Goal: Information Seeking & Learning: Learn about a topic

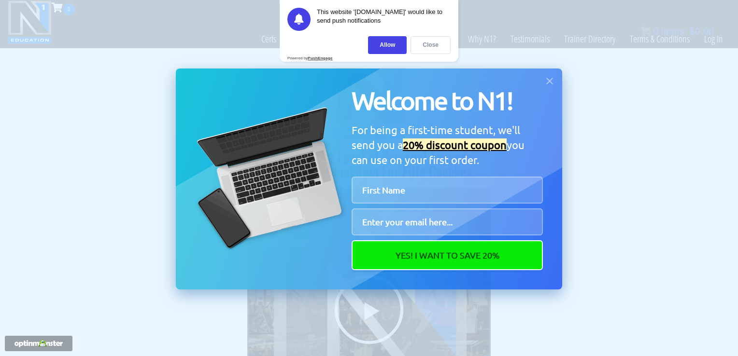
click at [422, 44] on div "Close" at bounding box center [431, 45] width 40 height 18
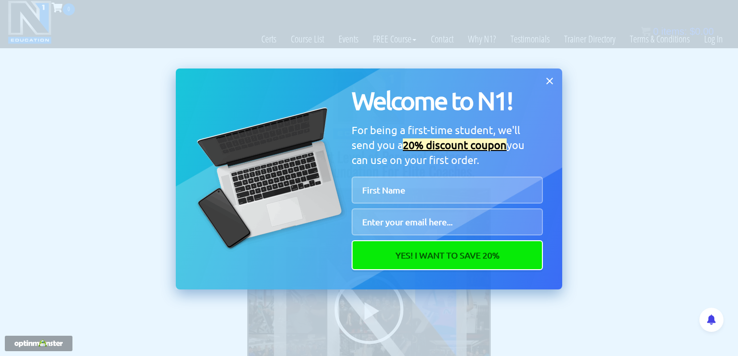
click at [553, 80] on icon at bounding box center [549, 81] width 11 height 11
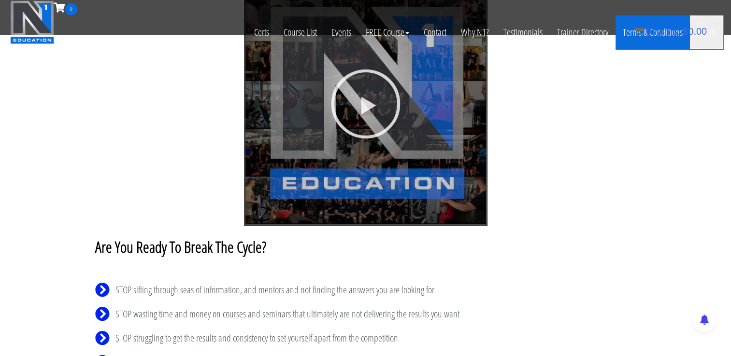
scroll to position [2, 0]
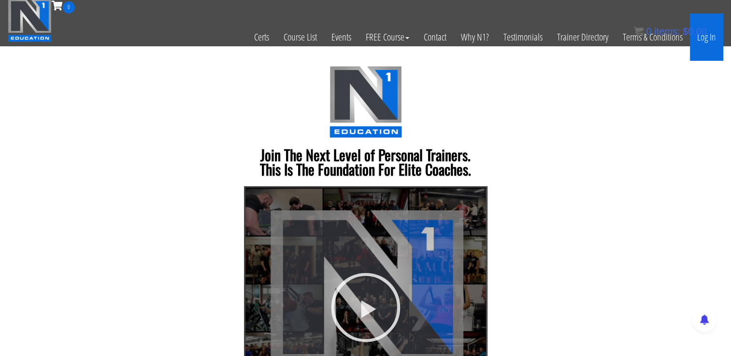
click at [707, 46] on link "Log In" at bounding box center [706, 37] width 33 height 47
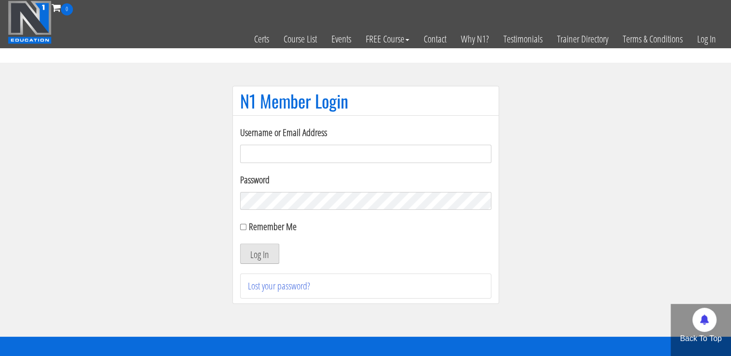
type input "stef-kersten@hotmail.com"
click at [269, 256] on button "Log In" at bounding box center [259, 254] width 39 height 20
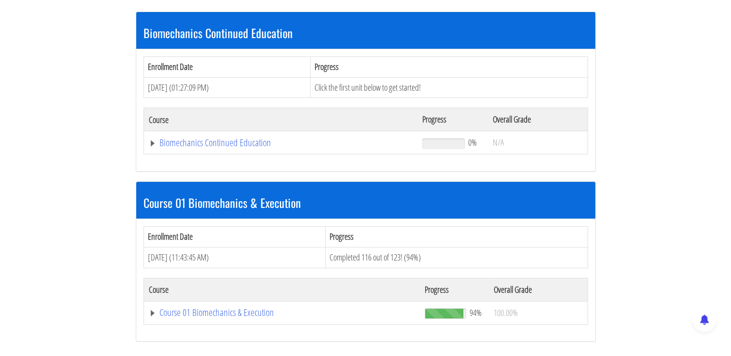
scroll to position [255, 0]
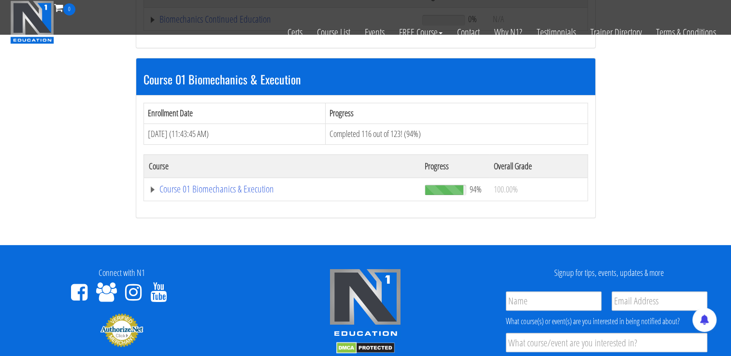
click at [238, 31] on td "Course 01 Biomechanics & Execution" at bounding box center [280, 19] width 274 height 23
click at [239, 31] on td "Course 01 Biomechanics & Execution" at bounding box center [280, 19] width 274 height 23
click at [241, 24] on link "Course 01 Biomechanics & Execution" at bounding box center [281, 19] width 264 height 10
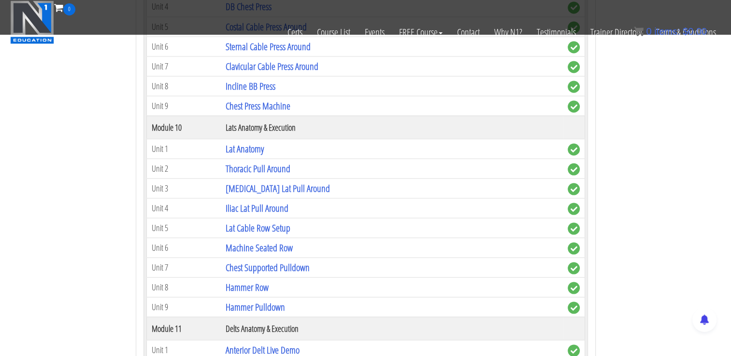
scroll to position [1801, 0]
click at [270, 200] on link "Iliac Lat Pull Around" at bounding box center [257, 206] width 63 height 13
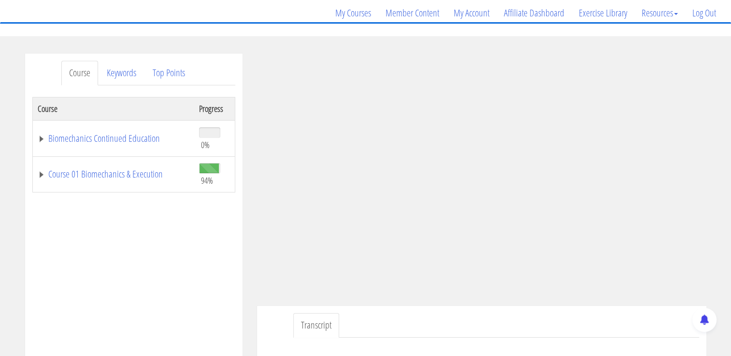
scroll to position [97, 0]
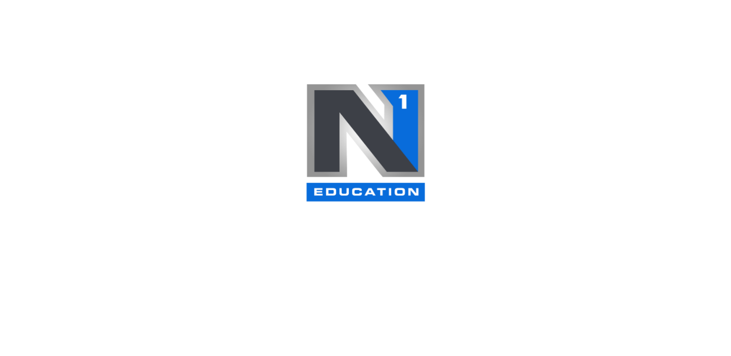
scroll to position [454, 0]
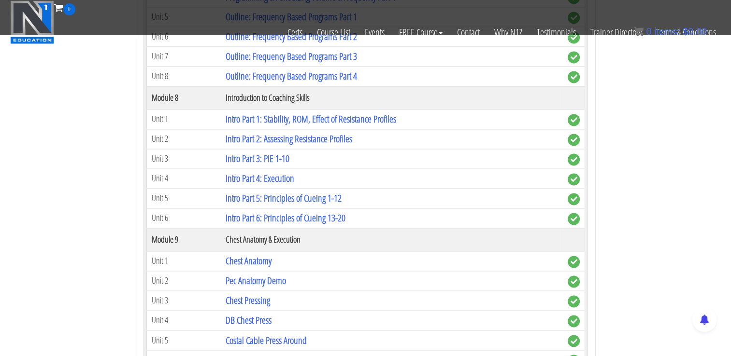
scroll to position [1565, 0]
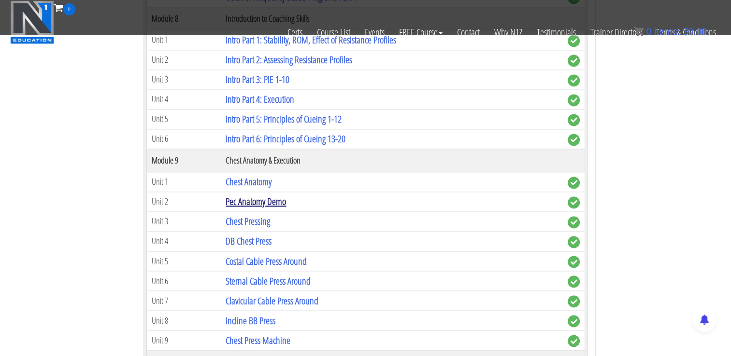
click at [255, 195] on link "Pec Anatomy Demo" at bounding box center [256, 201] width 60 height 13
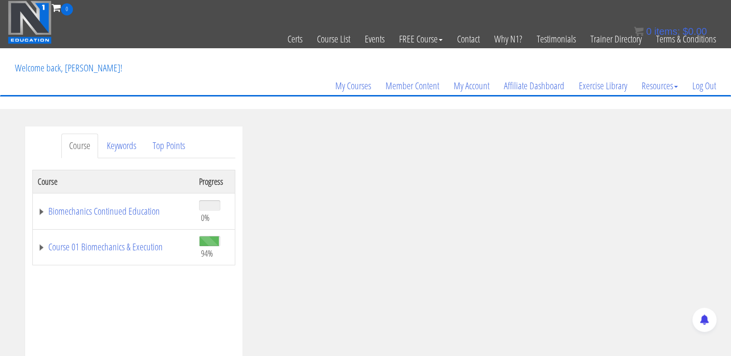
scroll to position [97, 0]
